Goal: Task Accomplishment & Management: Use online tool/utility

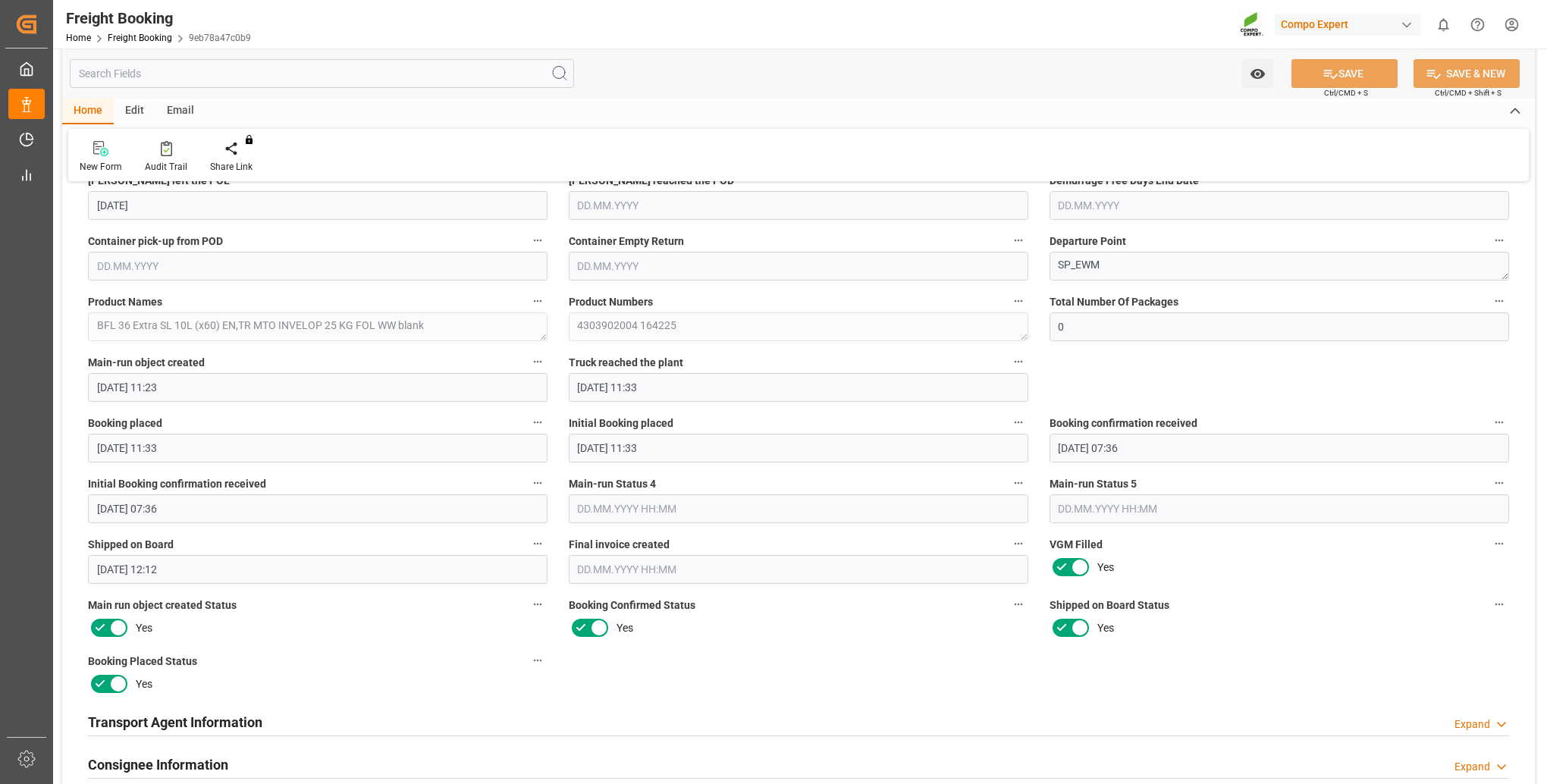
scroll to position [1820, 0]
